Goal: Find specific page/section

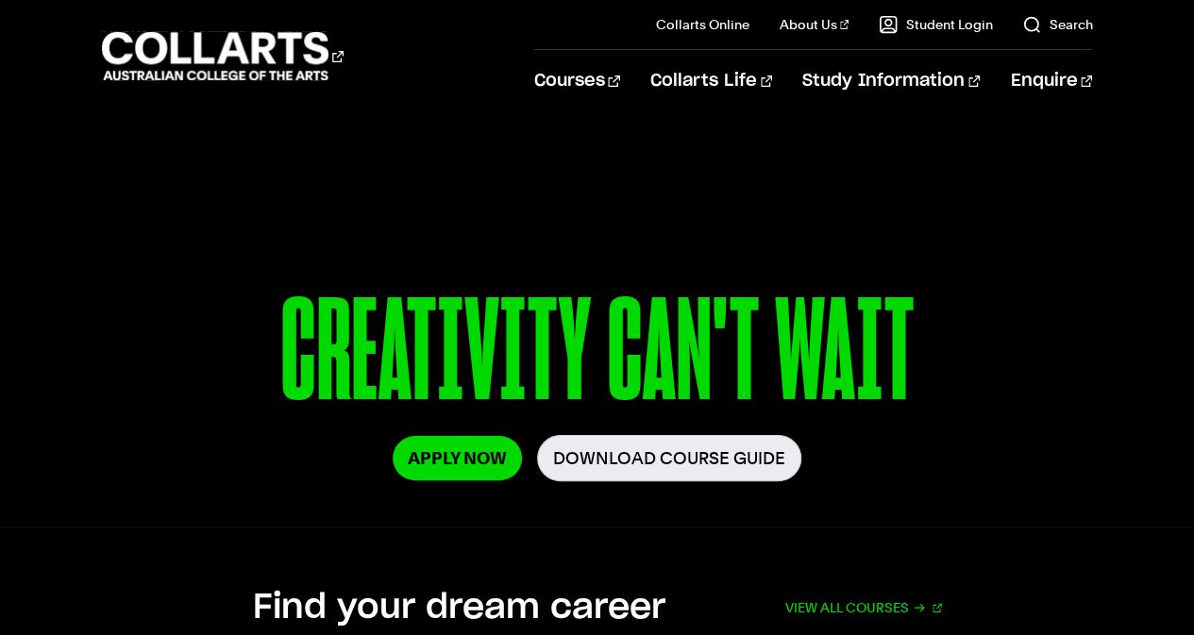
scroll to position [154, 0]
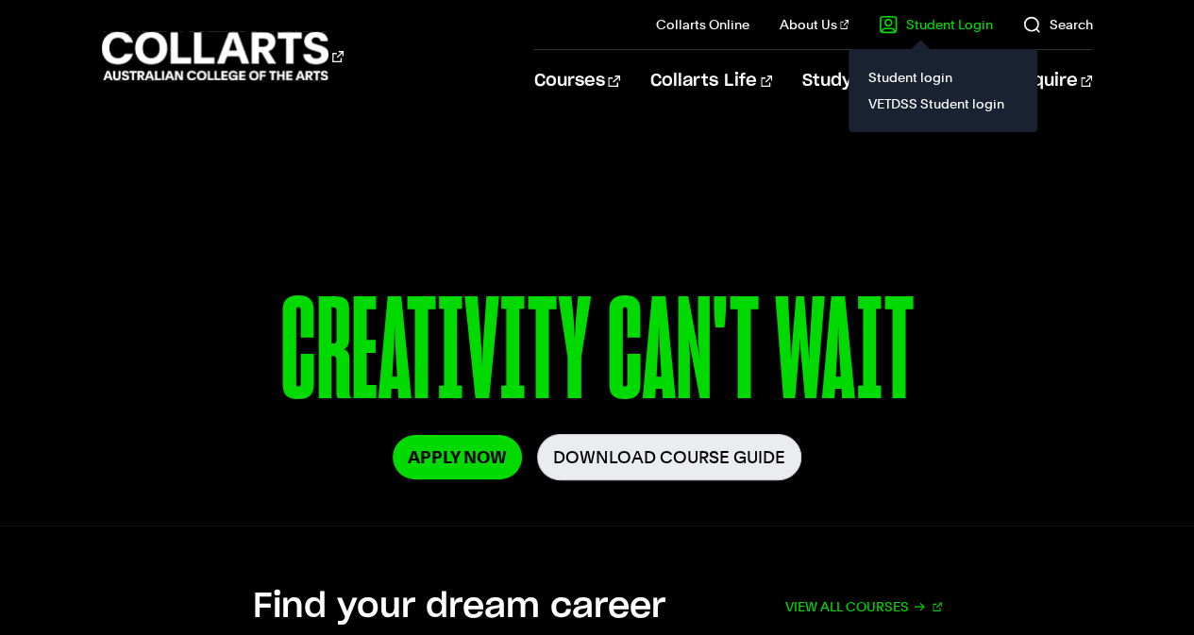
click at [920, 27] on link "Student Login" at bounding box center [935, 24] width 113 height 19
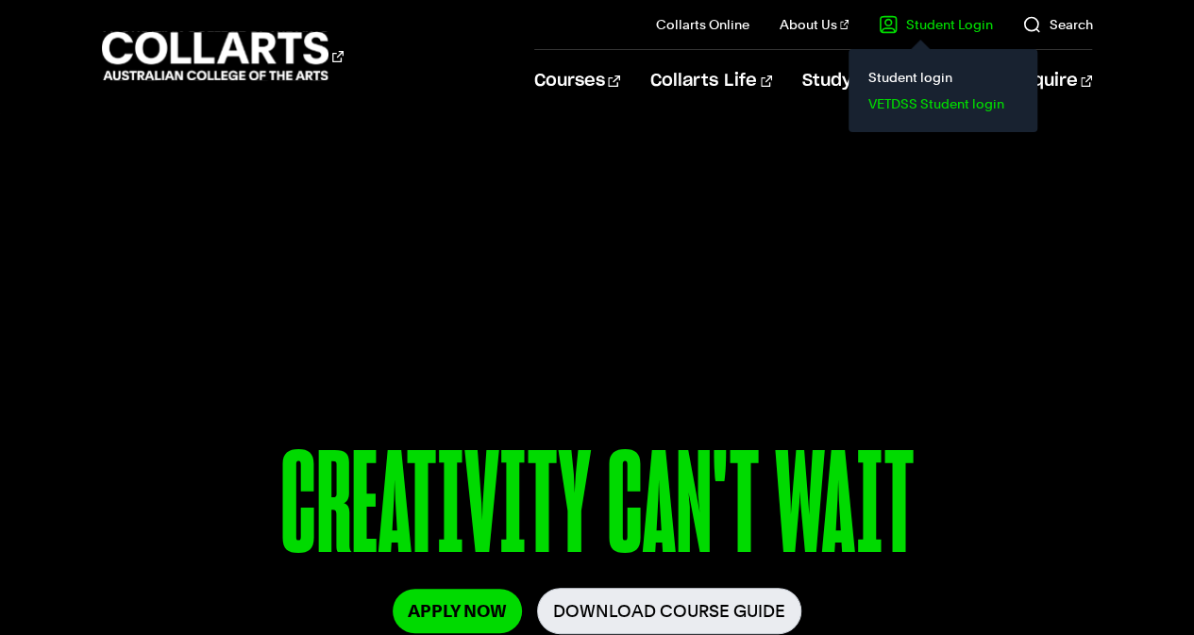
click at [902, 107] on link "VETDSS Student login" at bounding box center [943, 104] width 159 height 26
